Goal: Transaction & Acquisition: Purchase product/service

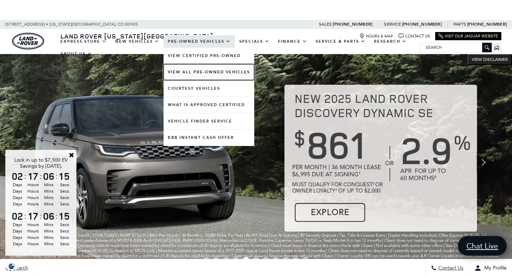
click at [205, 72] on link "View All Pre-Owned Vehicles" at bounding box center [209, 72] width 91 height 16
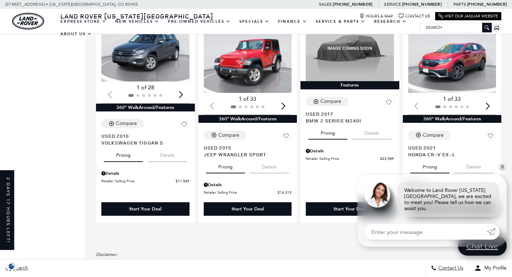
scroll to position [1041, 0]
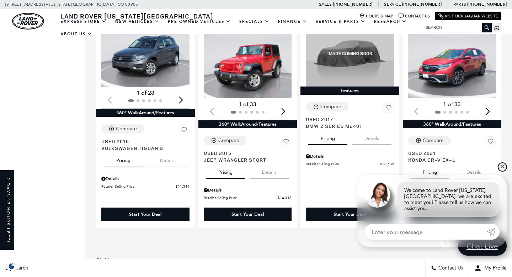
click at [502, 171] on link "✕" at bounding box center [502, 167] width 9 height 9
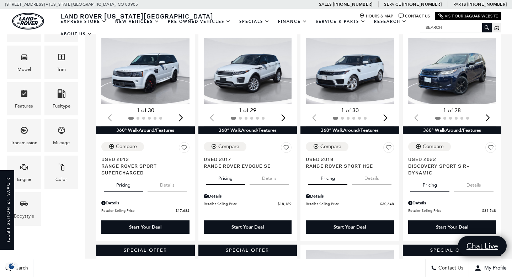
scroll to position [158, 0]
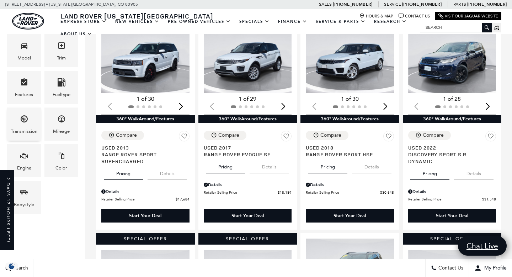
click at [25, 115] on icon "Transmission" at bounding box center [24, 119] width 9 height 9
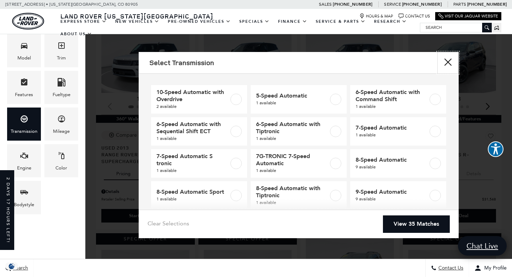
scroll to position [0, 0]
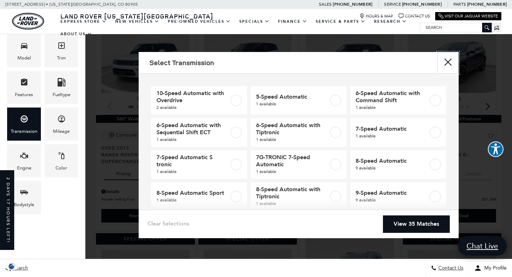
click at [450, 60] on button "Close" at bounding box center [448, 62] width 21 height 21
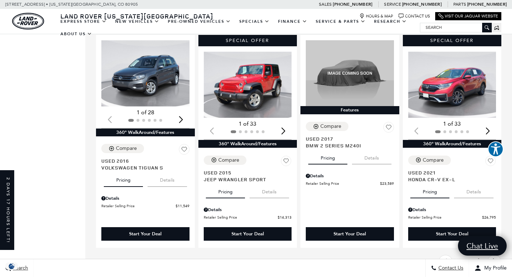
scroll to position [1023, 0]
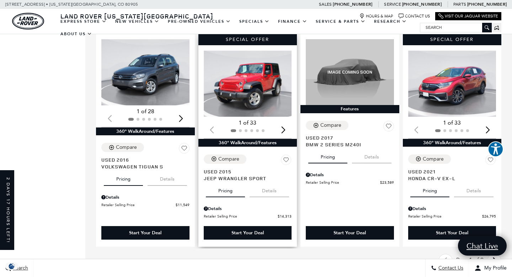
click at [279, 122] on div "Next slide" at bounding box center [284, 130] width 10 height 16
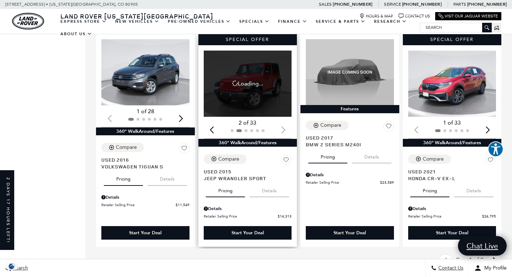
click at [280, 127] on div at bounding box center [248, 131] width 88 height 8
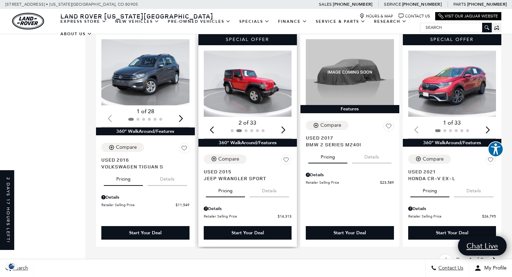
click at [284, 122] on div "Next slide" at bounding box center [284, 130] width 10 height 16
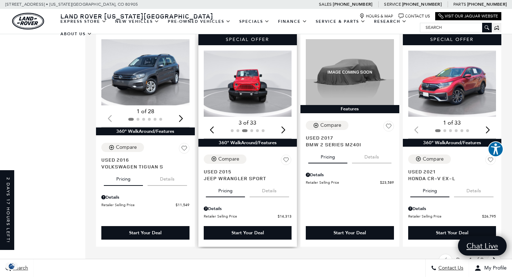
click at [284, 122] on div "Next slide" at bounding box center [284, 130] width 10 height 16
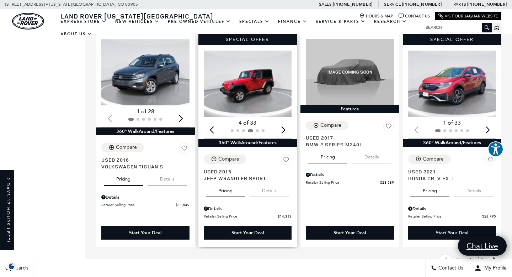
click at [284, 122] on div "Next slide" at bounding box center [284, 130] width 10 height 16
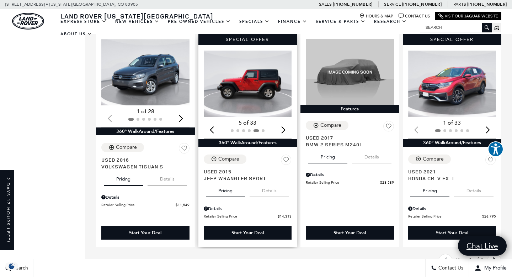
click at [213, 122] on div "Previous slide" at bounding box center [212, 130] width 10 height 16
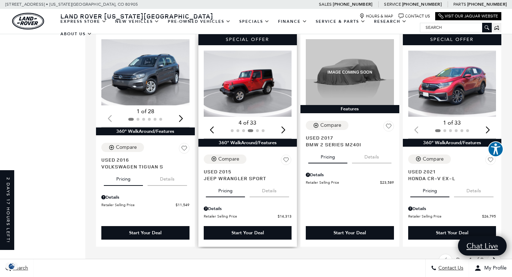
click at [213, 122] on div "Previous slide" at bounding box center [212, 130] width 10 height 16
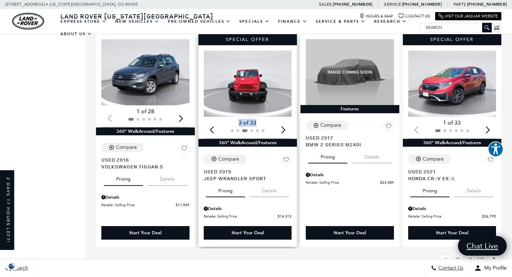
click at [284, 122] on div "Next slide" at bounding box center [284, 130] width 10 height 16
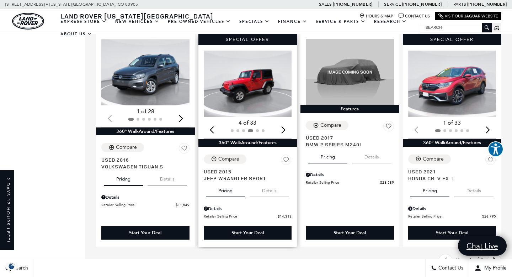
click at [284, 122] on div "Next slide" at bounding box center [284, 130] width 10 height 16
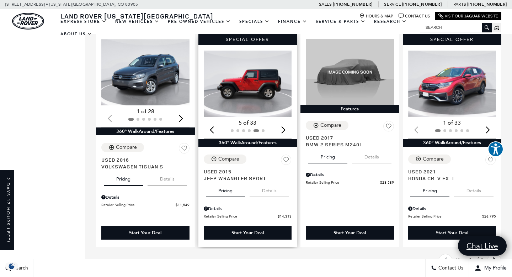
click at [284, 122] on div "Next slide" at bounding box center [284, 130] width 10 height 16
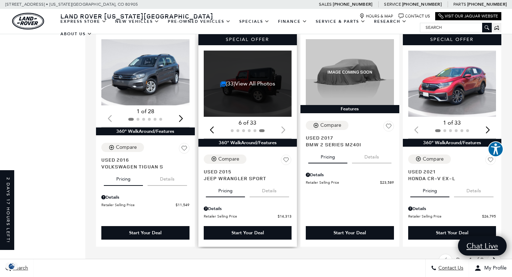
click at [284, 127] on div at bounding box center [248, 131] width 88 height 8
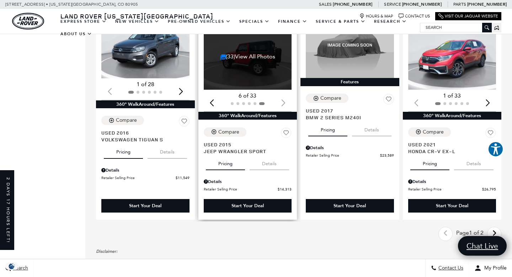
scroll to position [994, 0]
